Goal: Task Accomplishment & Management: Manage account settings

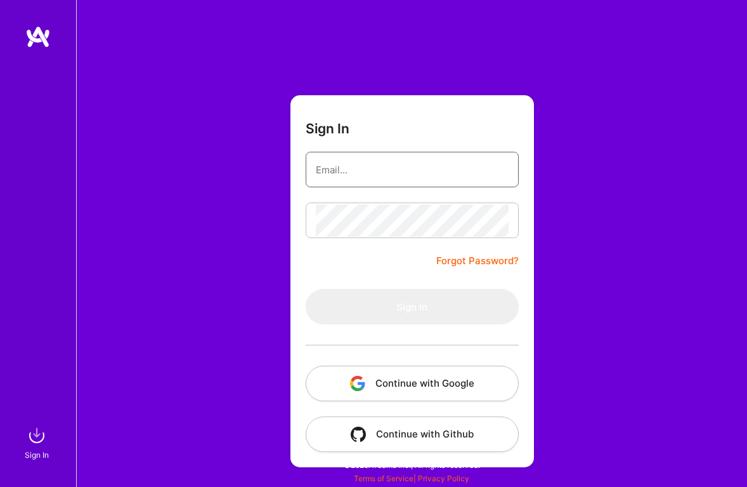
type input "[EMAIL_ADDRESS][DOMAIN_NAME]"
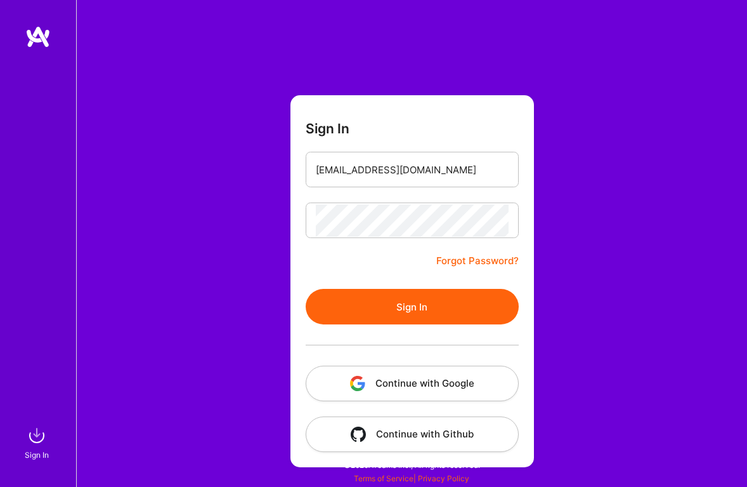
click at [384, 273] on form "Sign In [EMAIL_ADDRESS][DOMAIN_NAME] Forgot Password? Sign In Continue with Goo…" at bounding box center [413, 281] width 244 height 372
click at [394, 303] on button "Sign In" at bounding box center [412, 307] width 213 height 36
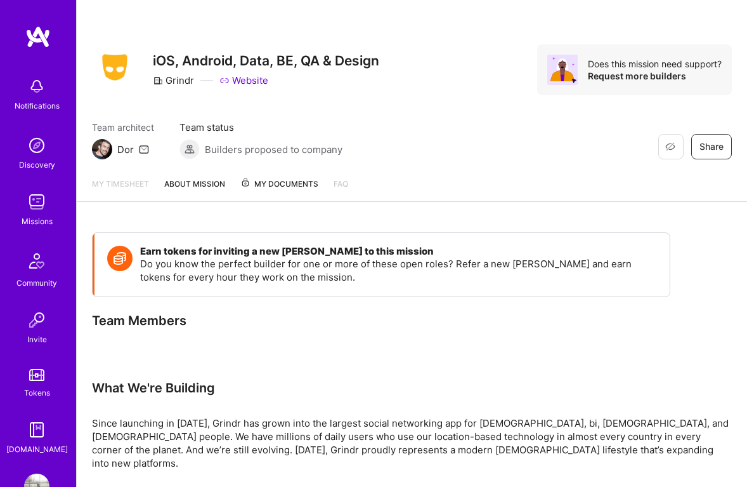
scroll to position [37, 0]
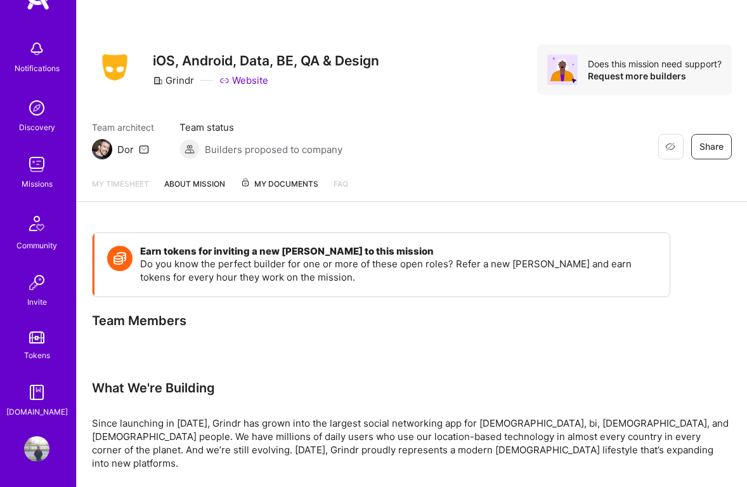
click at [33, 174] on img at bounding box center [36, 164] width 25 height 25
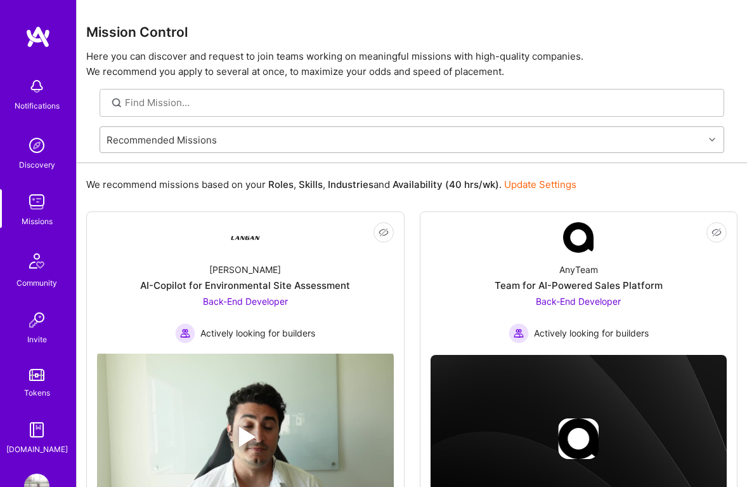
click at [174, 141] on div "Recommended Missions" at bounding box center [162, 139] width 110 height 13
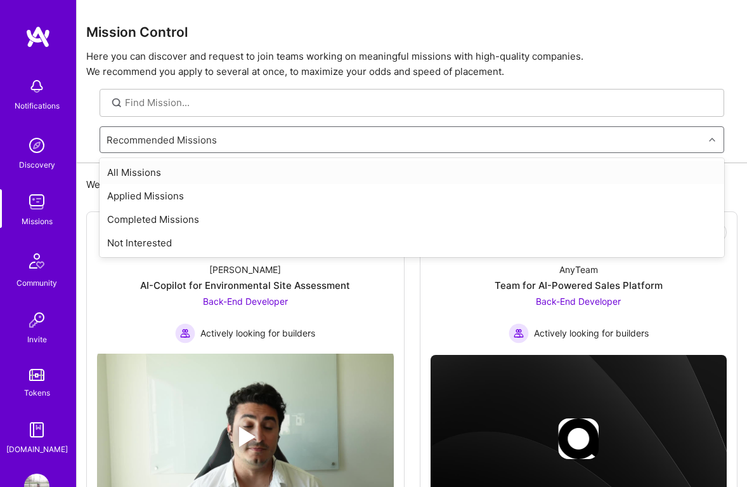
click at [183, 171] on div "All Missions" at bounding box center [412, 172] width 625 height 23
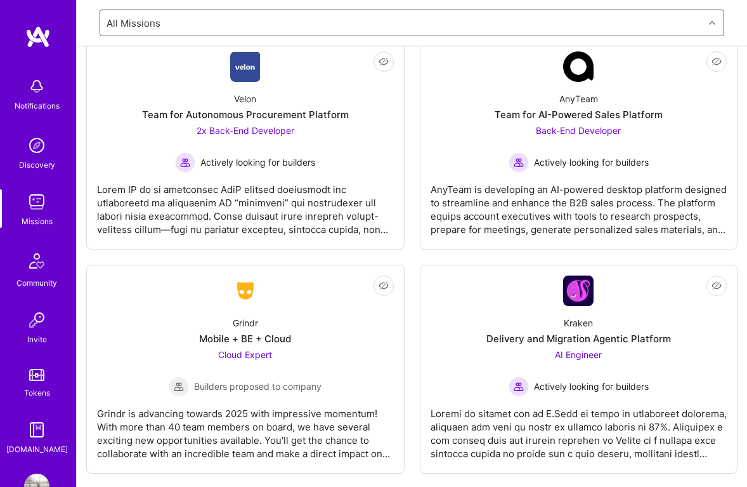
scroll to position [4743, 0]
click at [33, 155] on img at bounding box center [36, 145] width 25 height 25
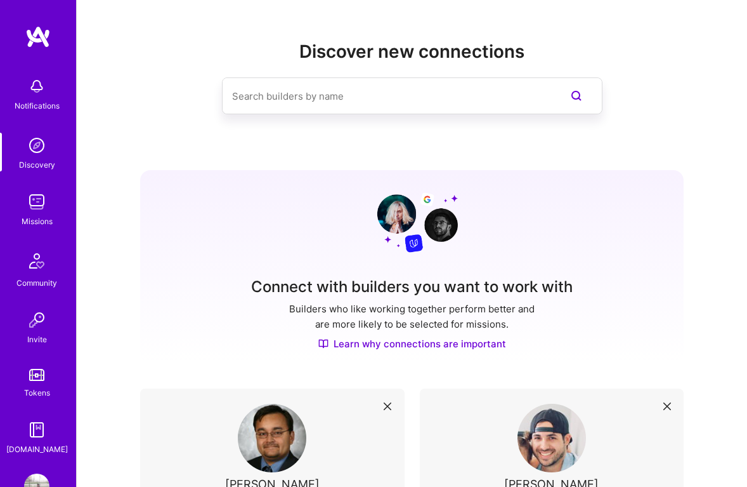
click at [55, 384] on link "Tokens" at bounding box center [36, 382] width 79 height 36
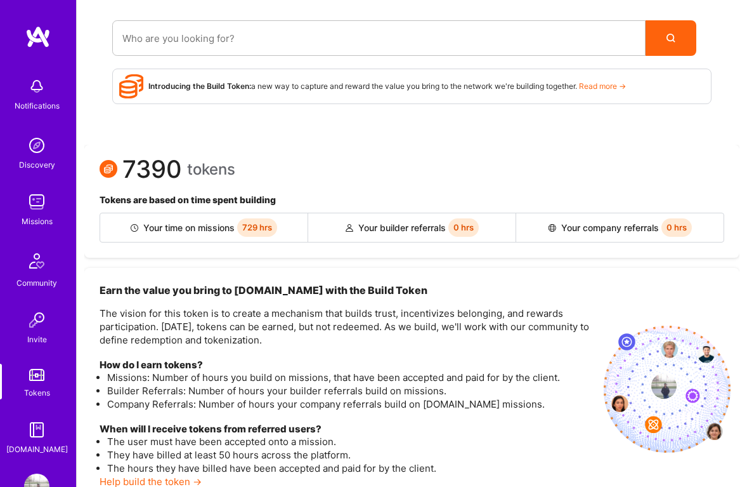
click at [37, 320] on img at bounding box center [36, 319] width 25 height 25
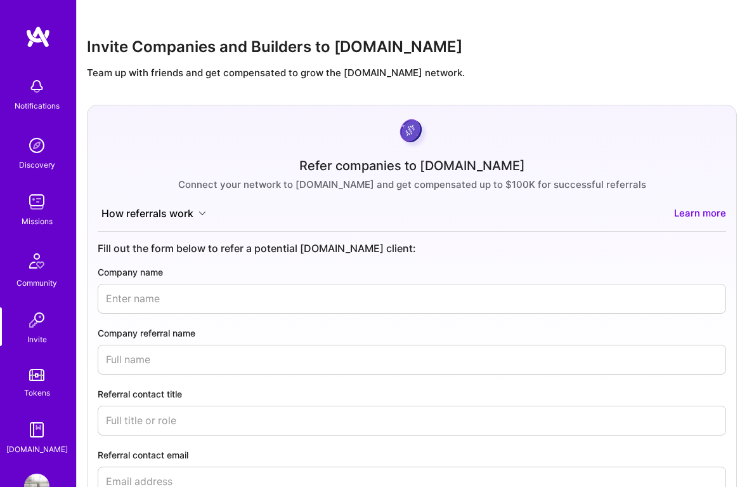
click at [31, 268] on img at bounding box center [37, 261] width 30 height 30
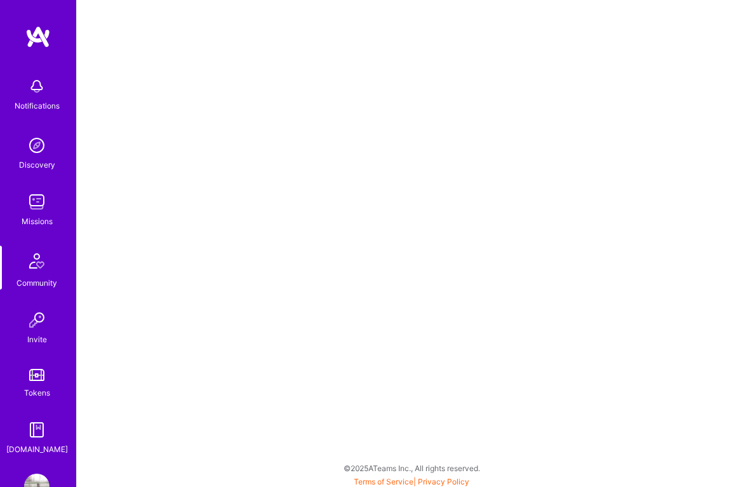
click at [28, 223] on div "Missions" at bounding box center [37, 220] width 31 height 13
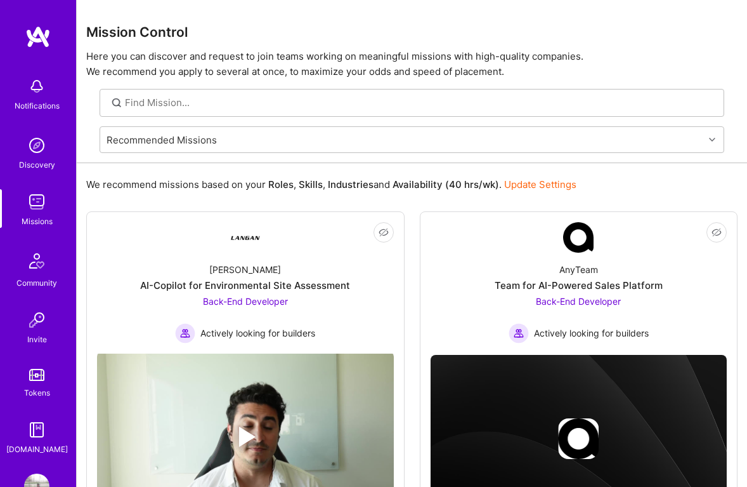
click at [31, 148] on img at bounding box center [36, 145] width 25 height 25
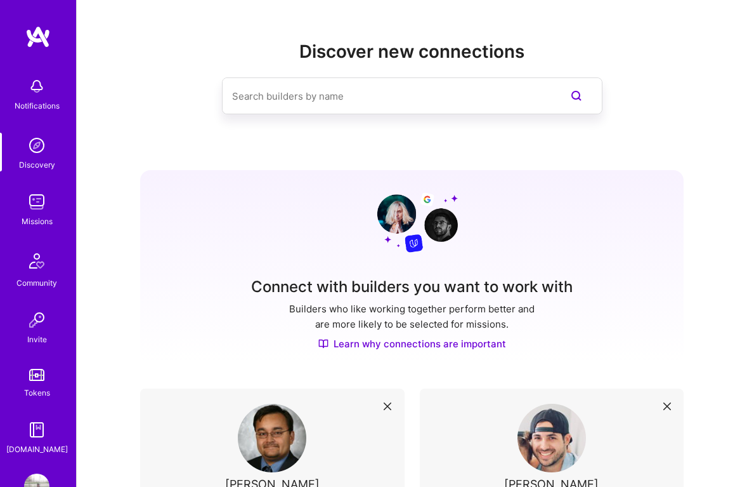
click at [35, 100] on div "Notifications" at bounding box center [37, 105] width 45 height 13
click at [23, 16] on div "Notifications Discovery Missions Community Invite Tokens [DOMAIN_NAME] Profile" at bounding box center [38, 243] width 76 height 487
click at [33, 34] on img at bounding box center [37, 36] width 25 height 23
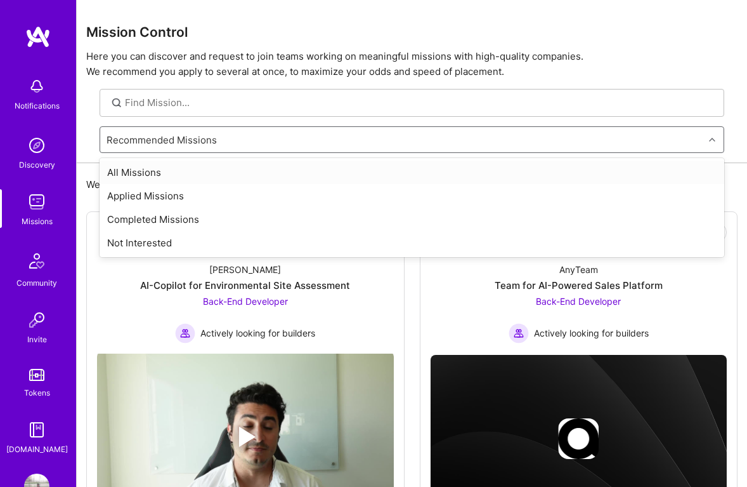
click at [199, 147] on div "Recommended Missions" at bounding box center [402, 139] width 604 height 25
click at [210, 200] on div "Applied Missions" at bounding box center [412, 195] width 625 height 23
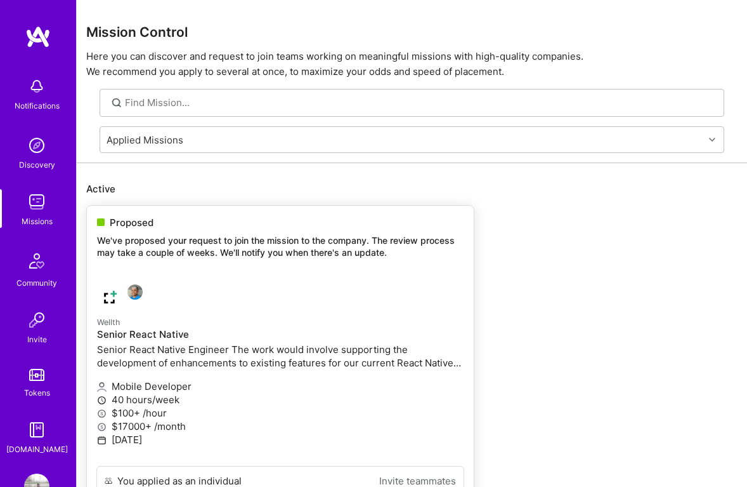
click at [228, 239] on p "We've proposed your request to join the mission to the company. The review proc…" at bounding box center [280, 246] width 367 height 25
click at [23, 94] on div "Notifications" at bounding box center [36, 93] width 79 height 44
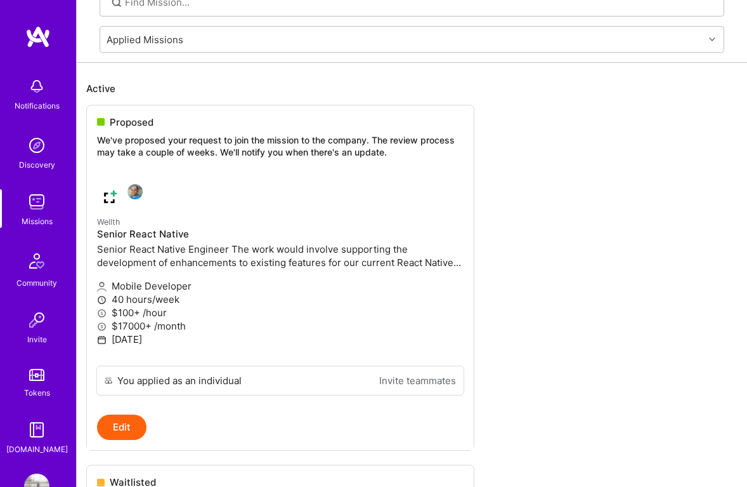
scroll to position [27, 0]
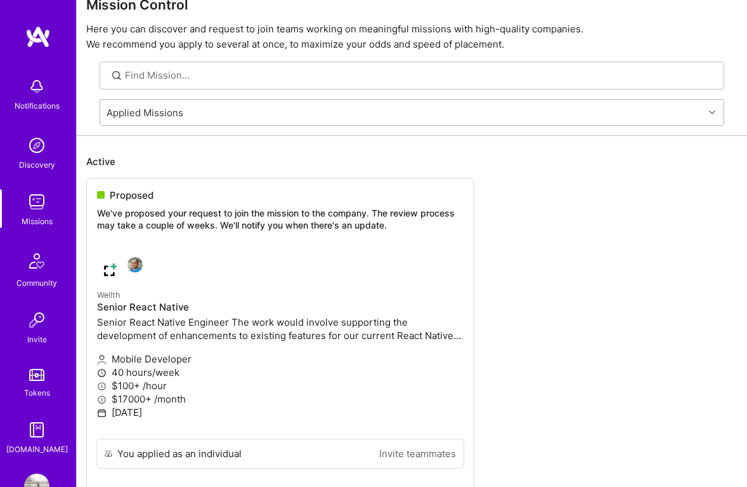
click at [192, 110] on div "Applied Missions" at bounding box center [402, 112] width 604 height 25
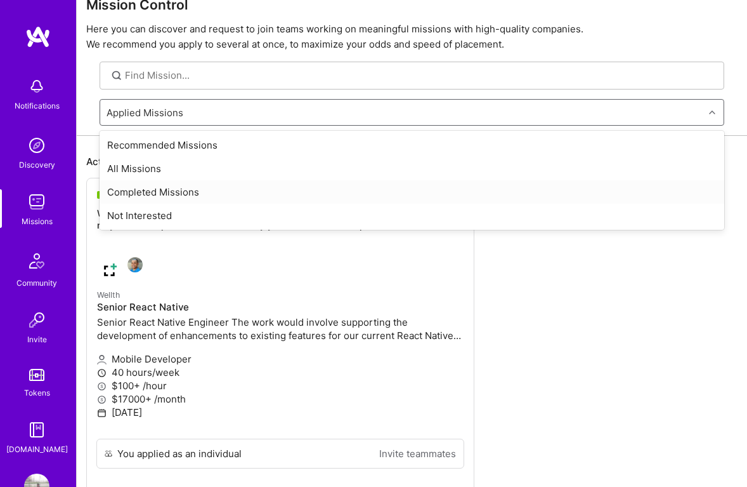
click at [189, 192] on div "Completed Missions" at bounding box center [412, 191] width 625 height 23
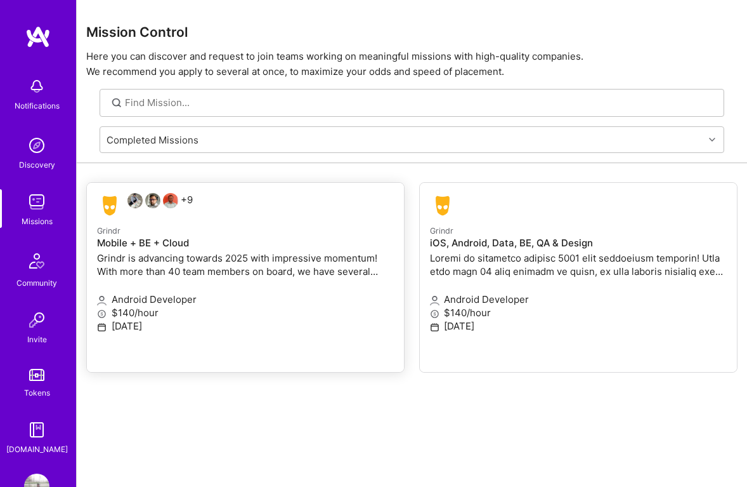
click at [164, 243] on h4 "Mobile + BE + Cloud" at bounding box center [245, 242] width 297 height 11
